Goal: Check status: Check status

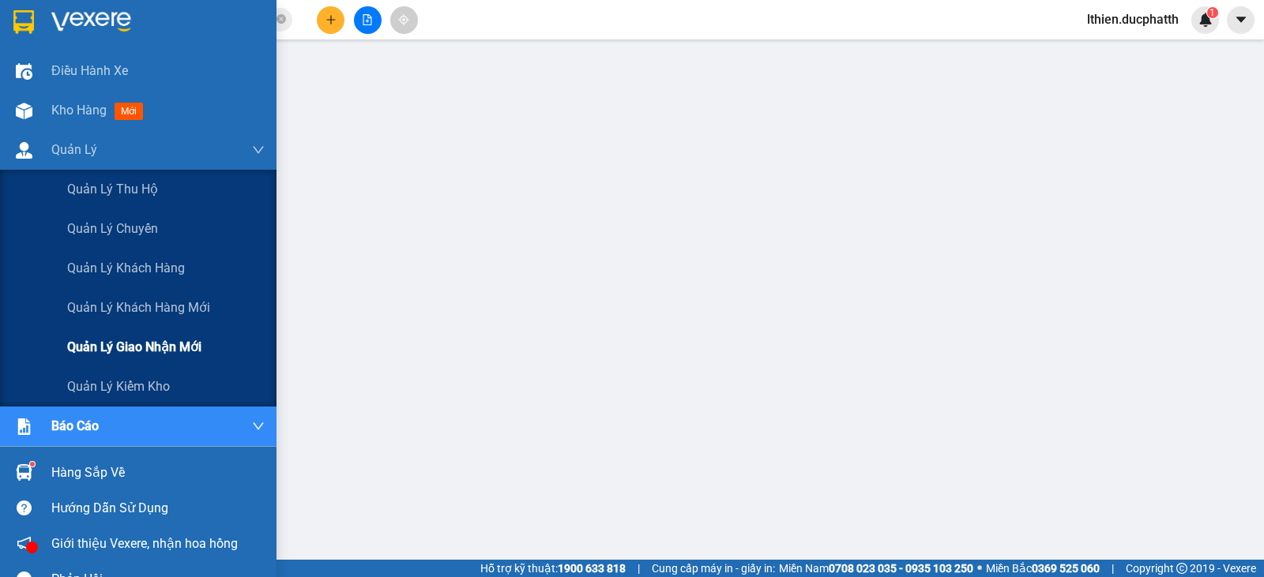
click at [107, 353] on span "Quản lý giao nhận mới" at bounding box center [134, 347] width 134 height 20
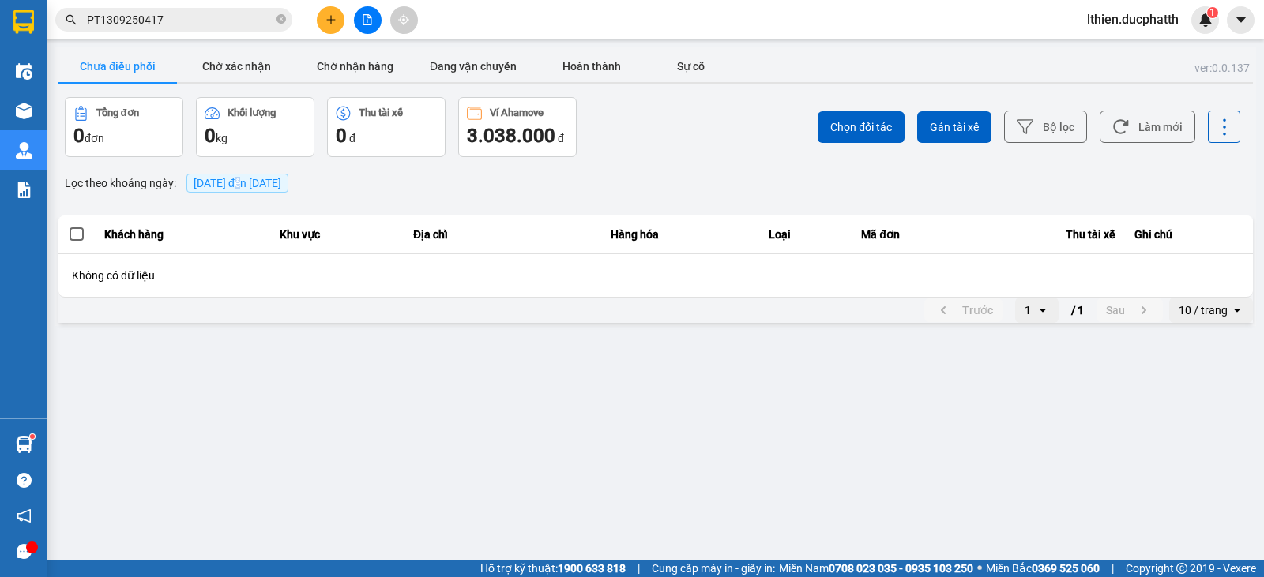
click at [243, 179] on span "[DATE] đến [DATE]" at bounding box center [238, 183] width 88 height 13
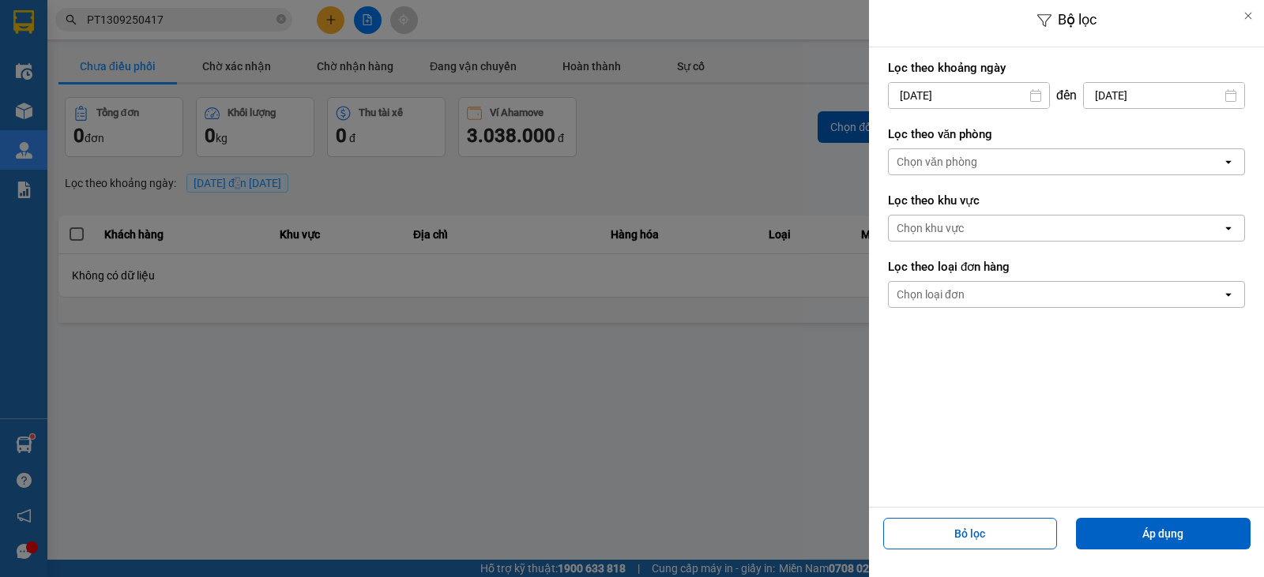
click at [1028, 96] on input "[DATE]" at bounding box center [969, 95] width 160 height 25
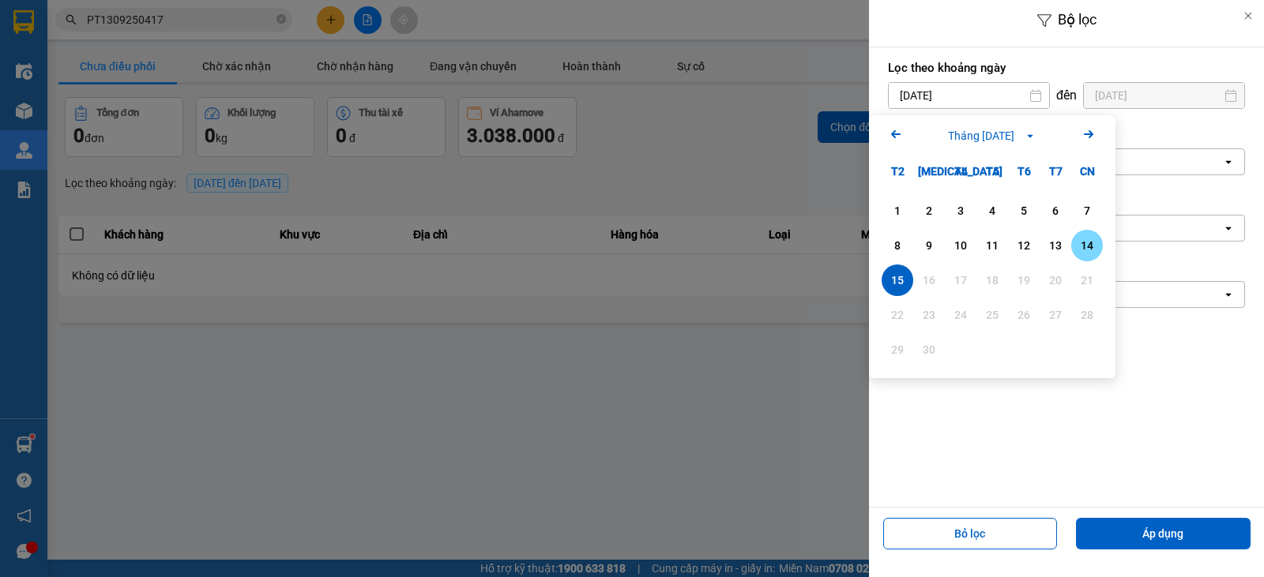
click at [1088, 242] on div "14" at bounding box center [1087, 245] width 22 height 19
type input "[DATE]"
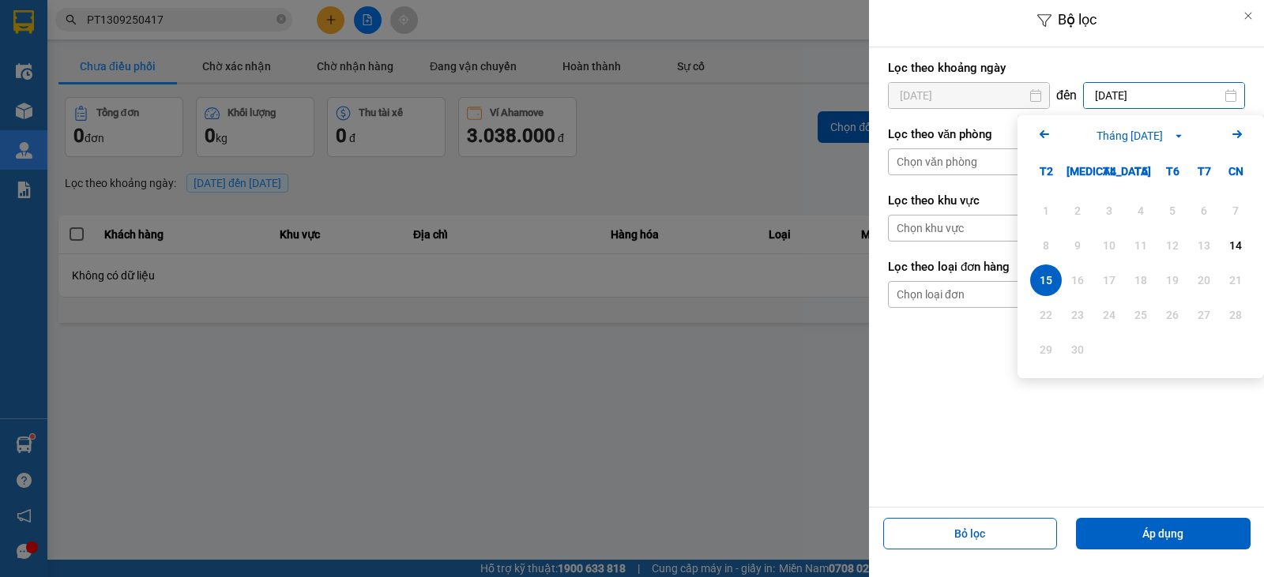
click at [1163, 92] on input "[DATE]" at bounding box center [1164, 95] width 160 height 25
click at [1234, 244] on div "14" at bounding box center [1235, 245] width 22 height 19
type input "[DATE]"
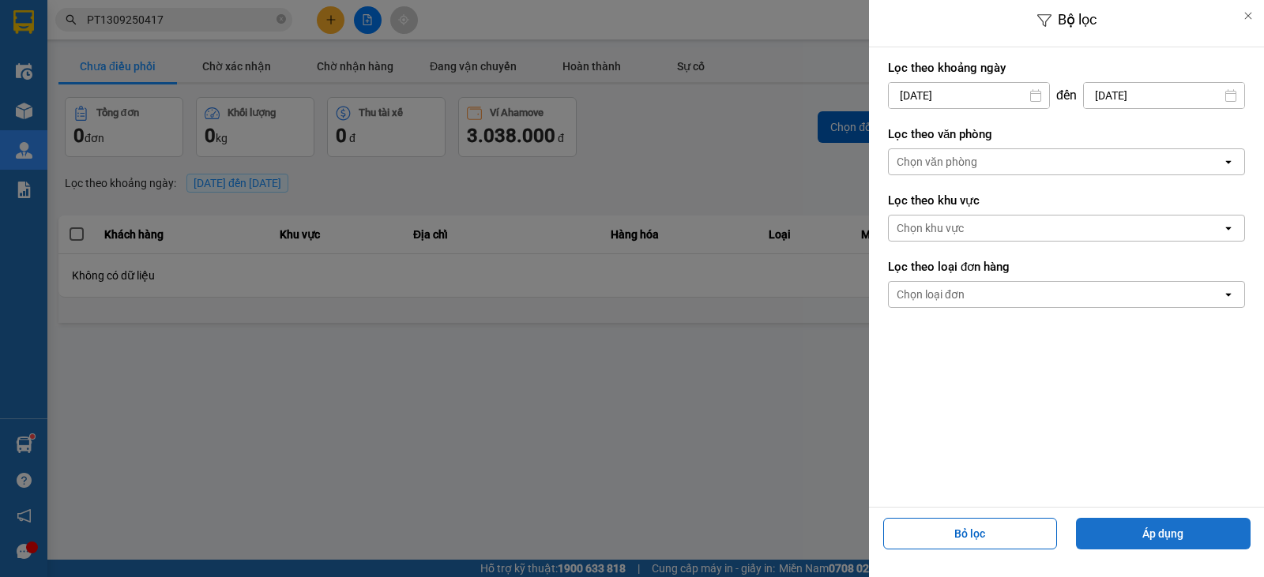
click at [1135, 525] on button "Áp dụng" at bounding box center [1163, 534] width 175 height 32
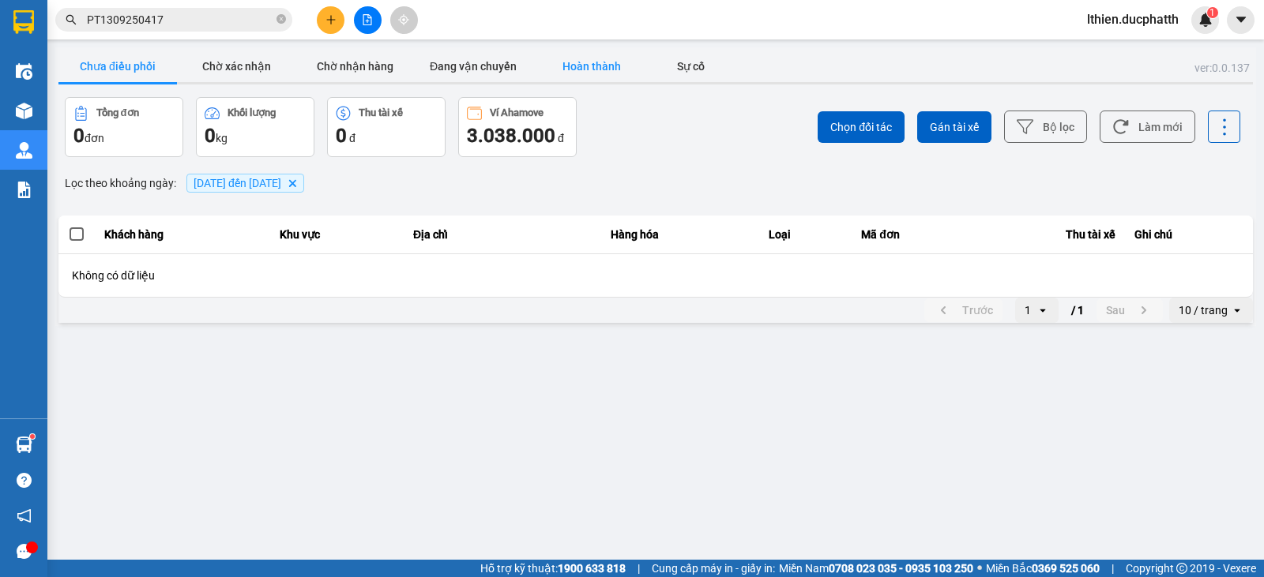
click at [615, 71] on button "Hoàn thành" at bounding box center [591, 67] width 118 height 32
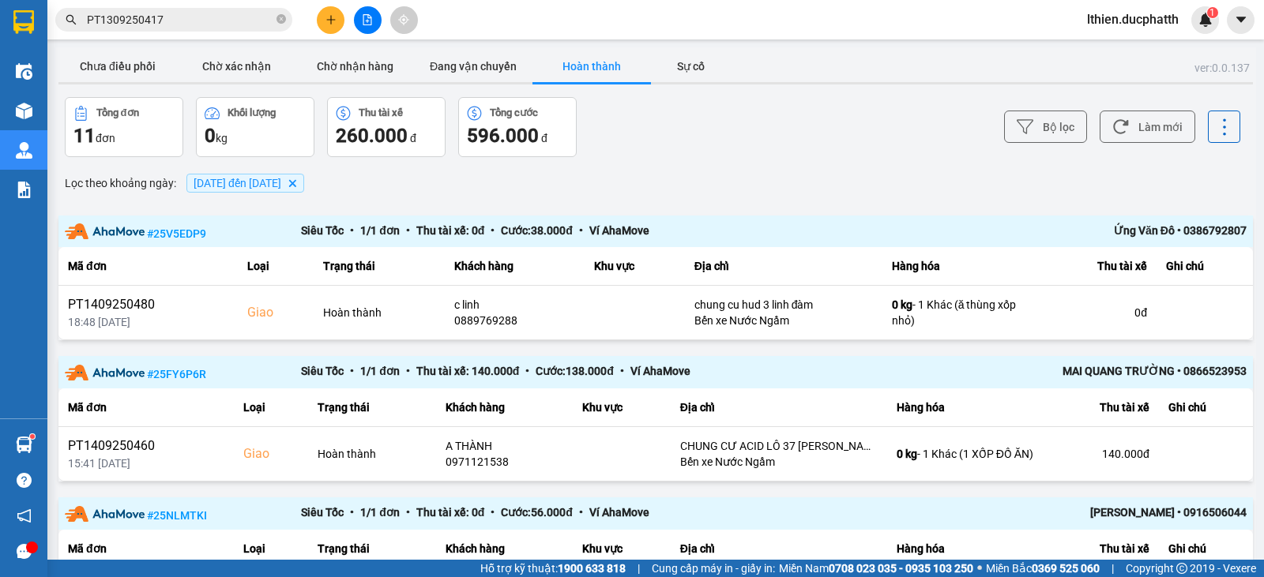
click at [281, 185] on span "[DATE] đến [DATE]" at bounding box center [238, 183] width 88 height 13
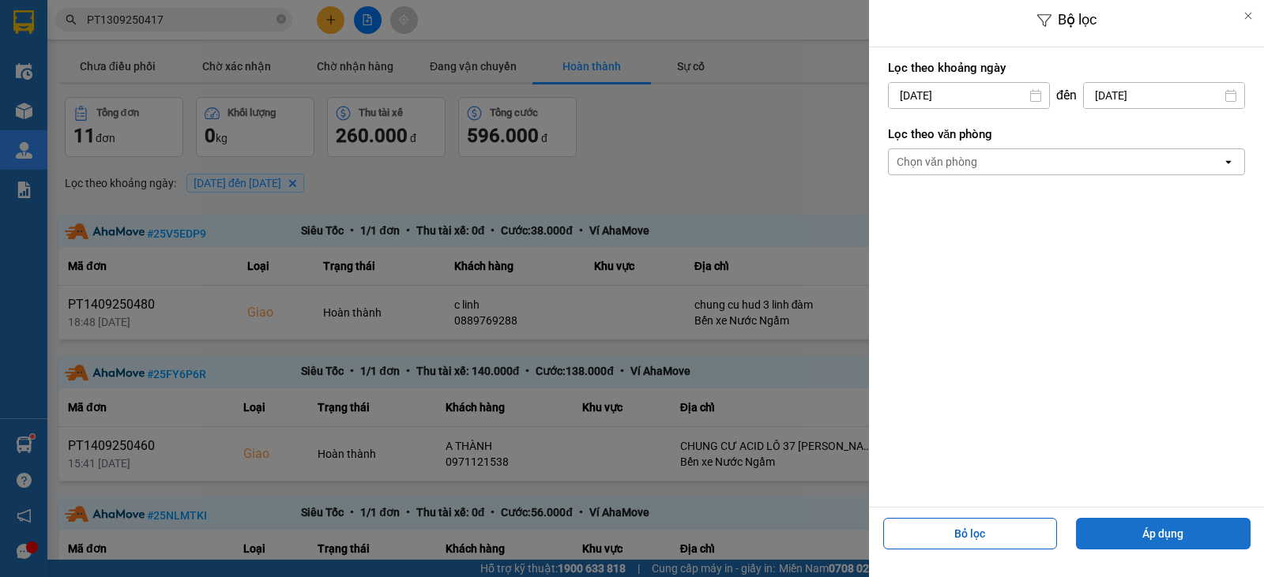
click at [1189, 537] on button "Áp dụng" at bounding box center [1163, 534] width 175 height 32
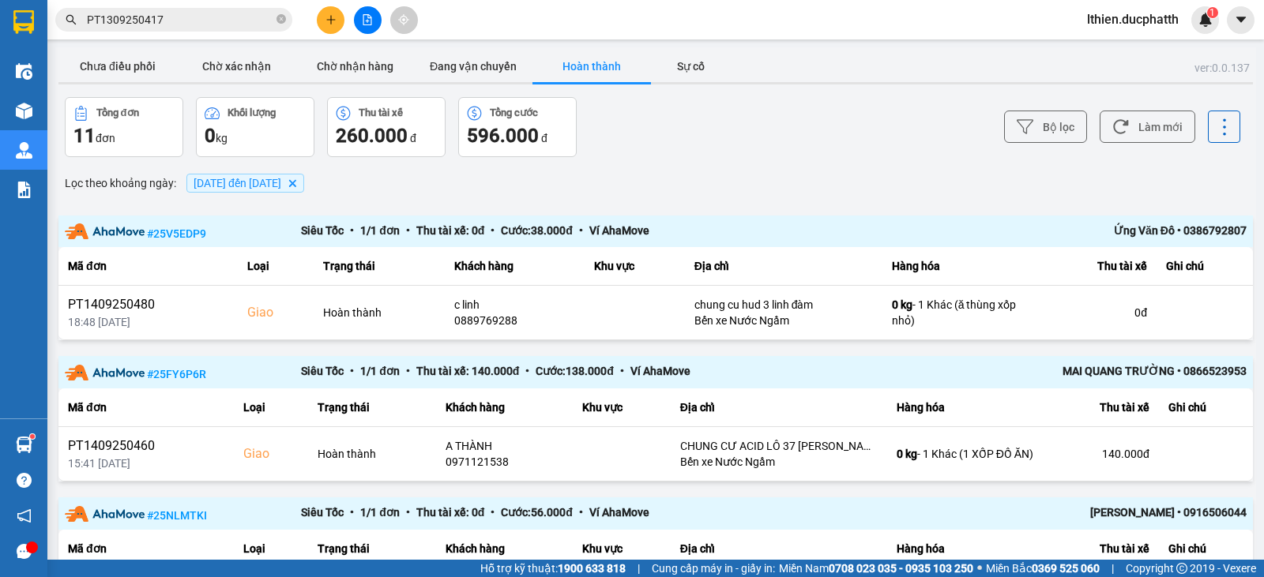
click at [281, 186] on span "[DATE] đến [DATE]" at bounding box center [238, 183] width 88 height 13
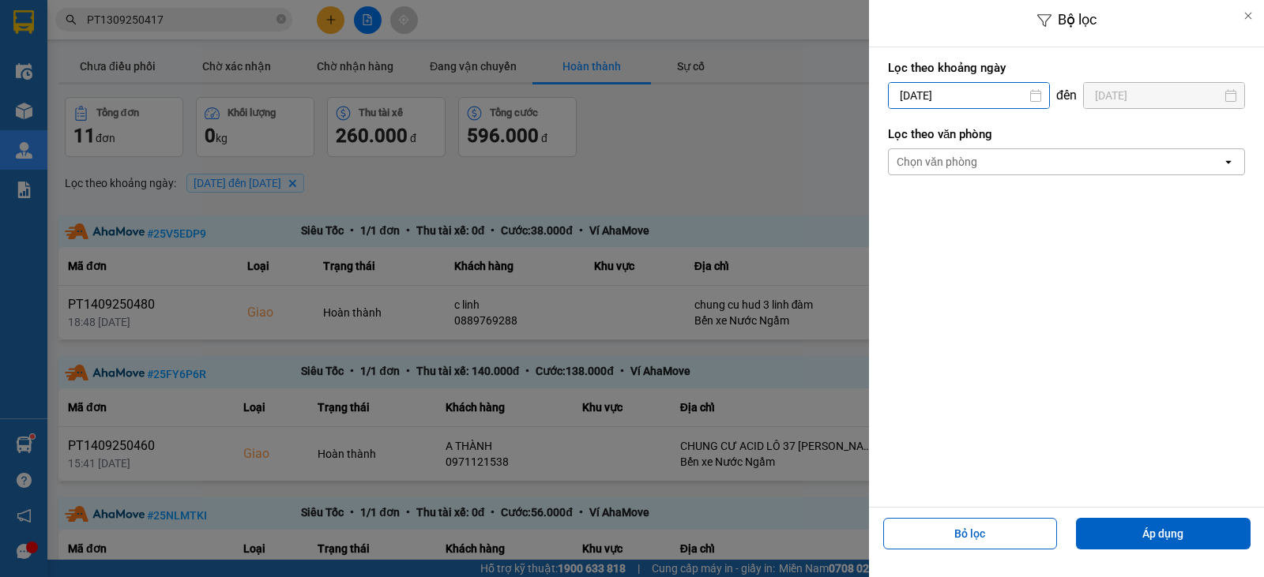
click at [983, 97] on input "[DATE]" at bounding box center [969, 95] width 160 height 25
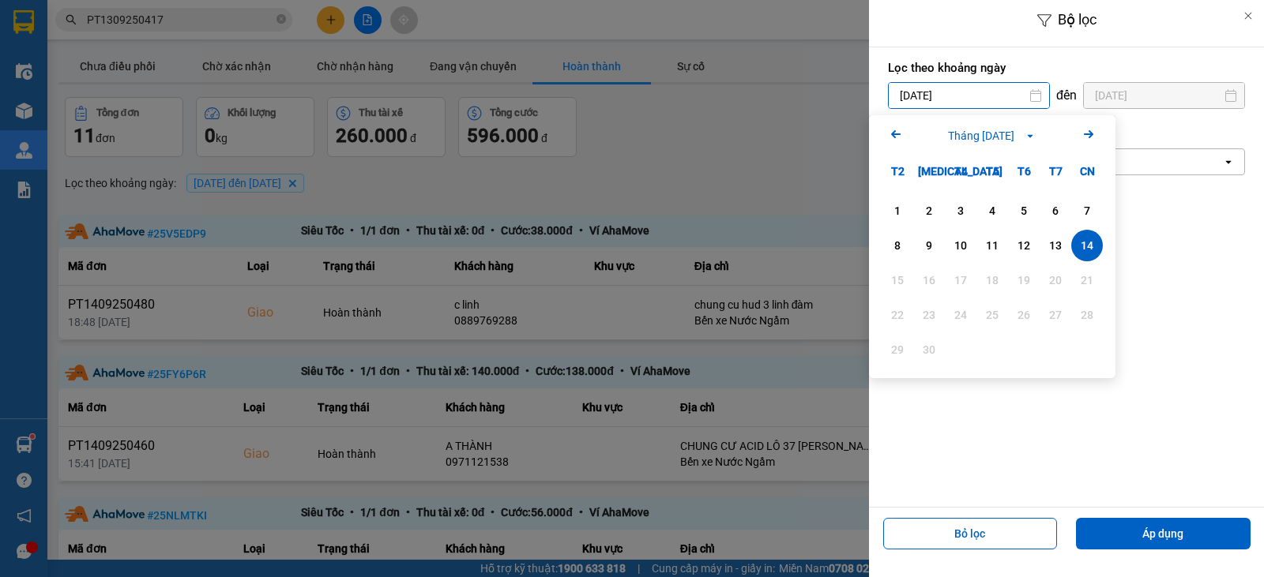
click at [1082, 239] on div "14" at bounding box center [1087, 245] width 22 height 19
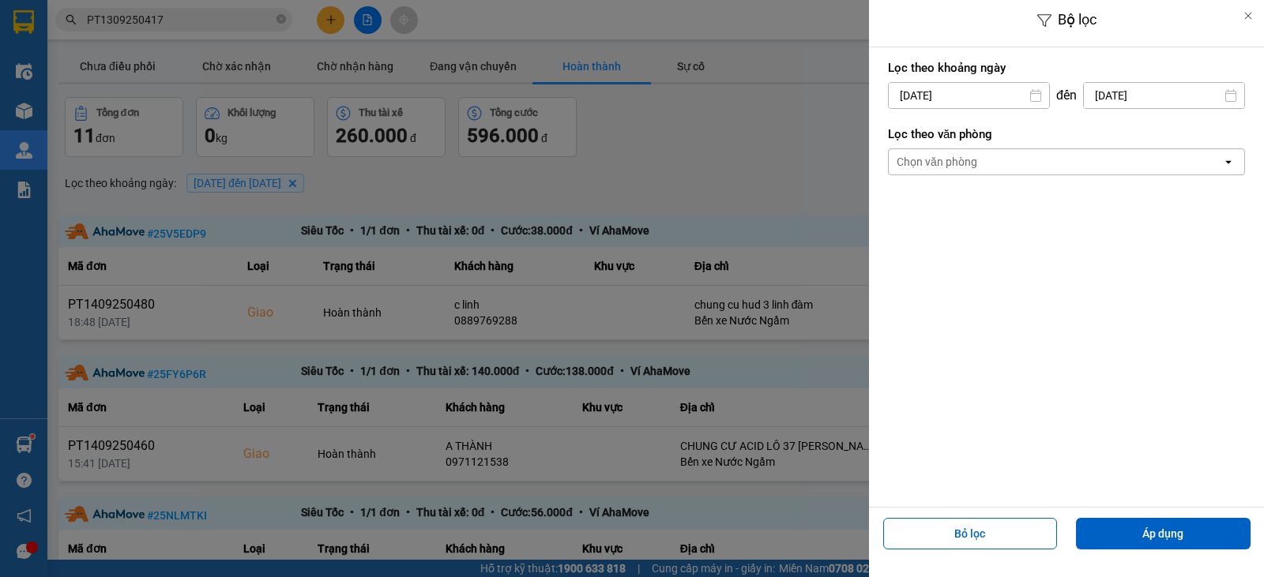
click at [1168, 92] on input "[DATE]" at bounding box center [1164, 95] width 160 height 25
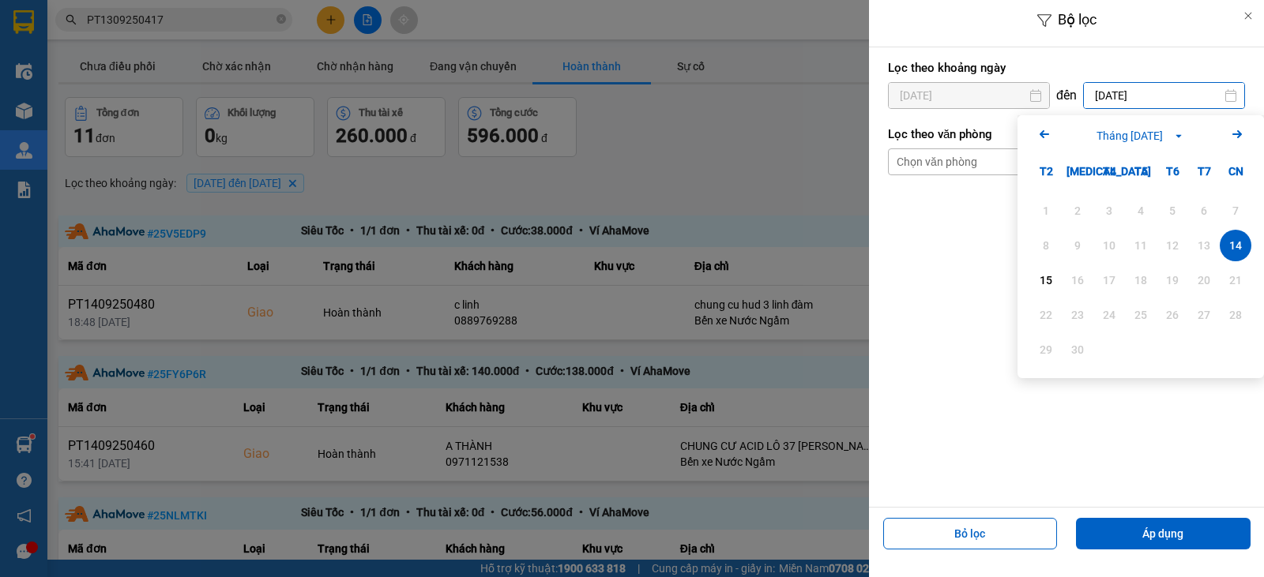
click at [1236, 246] on div "14" at bounding box center [1235, 245] width 22 height 19
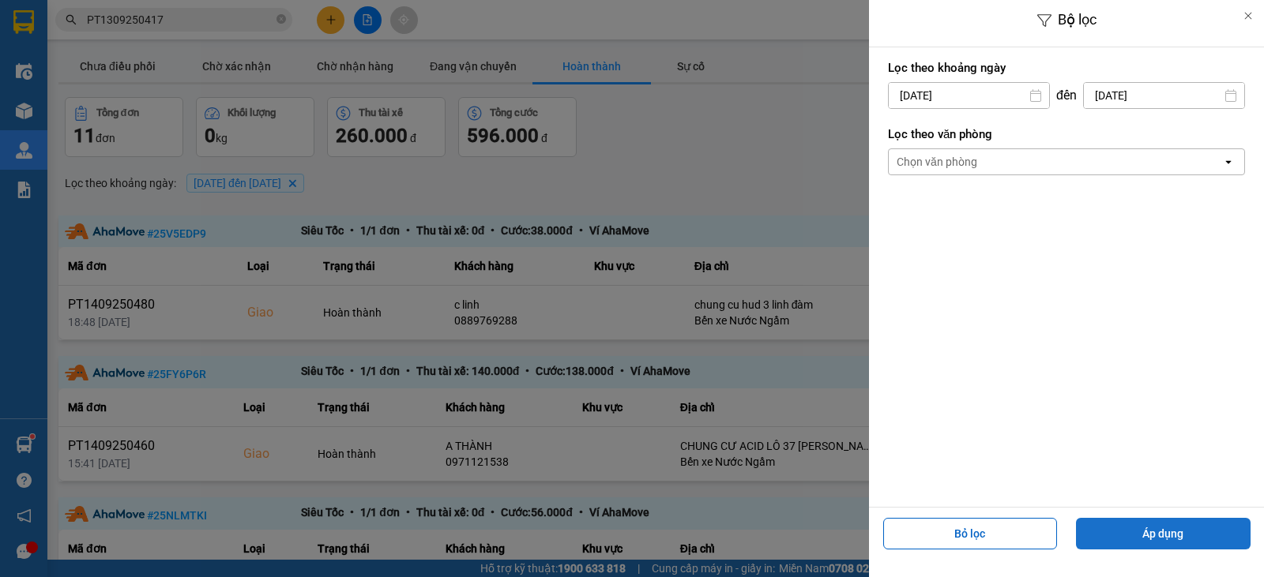
click at [1192, 531] on button "Áp dụng" at bounding box center [1163, 534] width 175 height 32
